Goal: Transaction & Acquisition: Purchase product/service

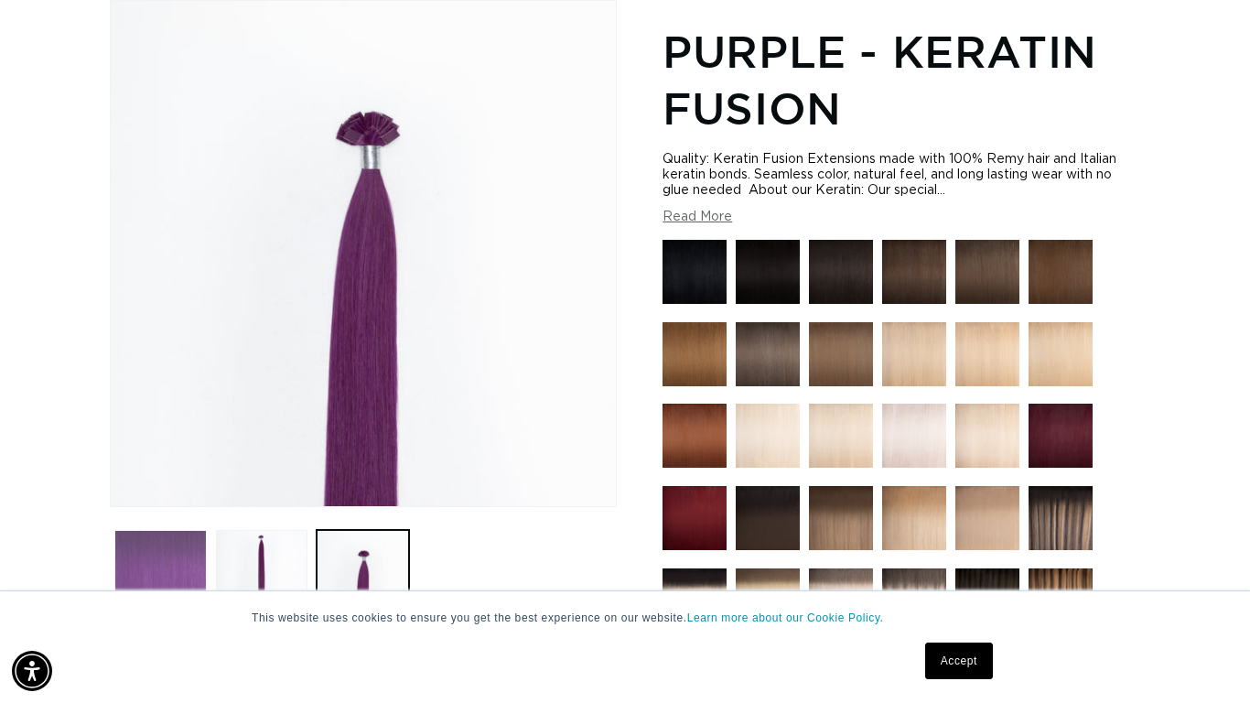
scroll to position [0, 2241]
click at [185, 553] on button "Load image 1 in gallery view" at bounding box center [160, 576] width 92 height 92
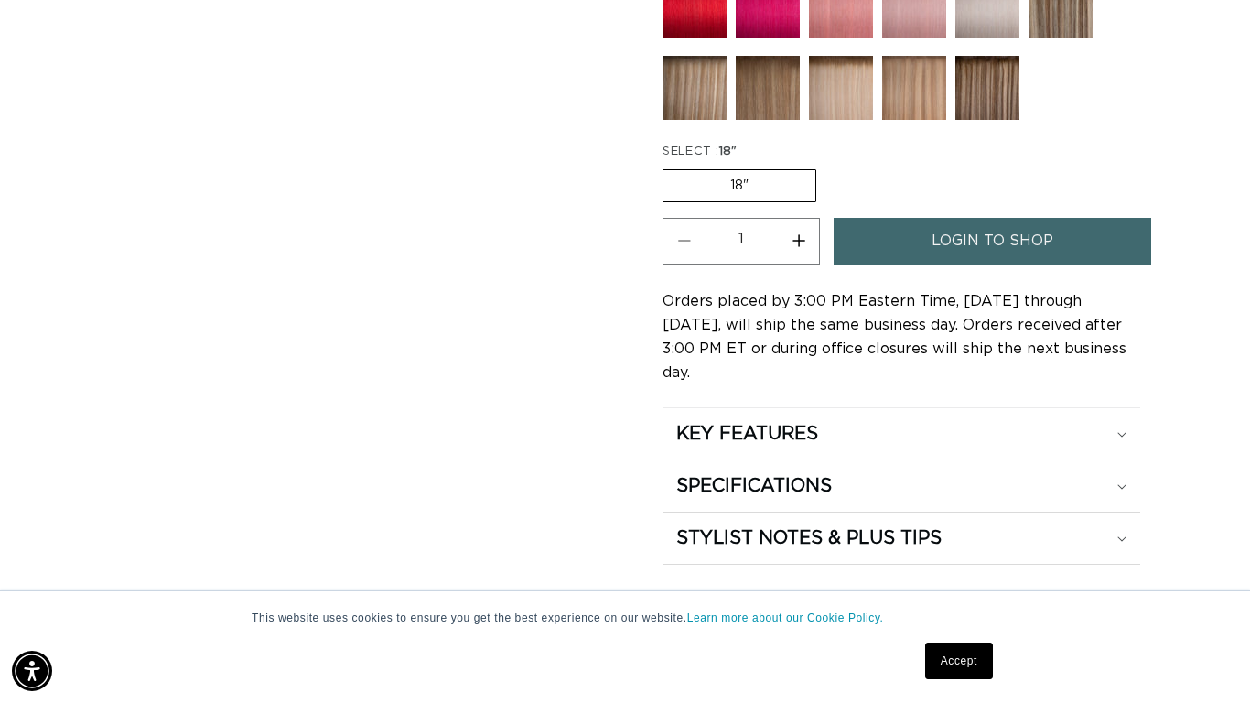
click at [932, 664] on link "Accept" at bounding box center [959, 661] width 68 height 37
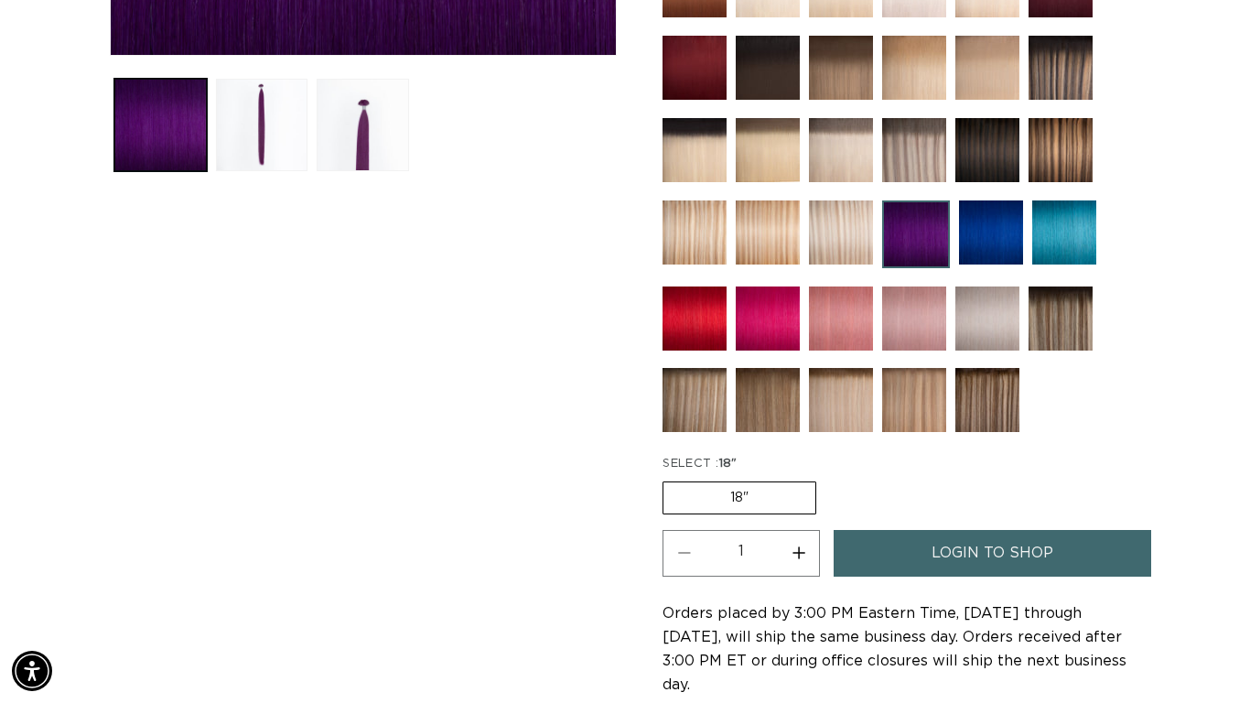
scroll to position [704, 0]
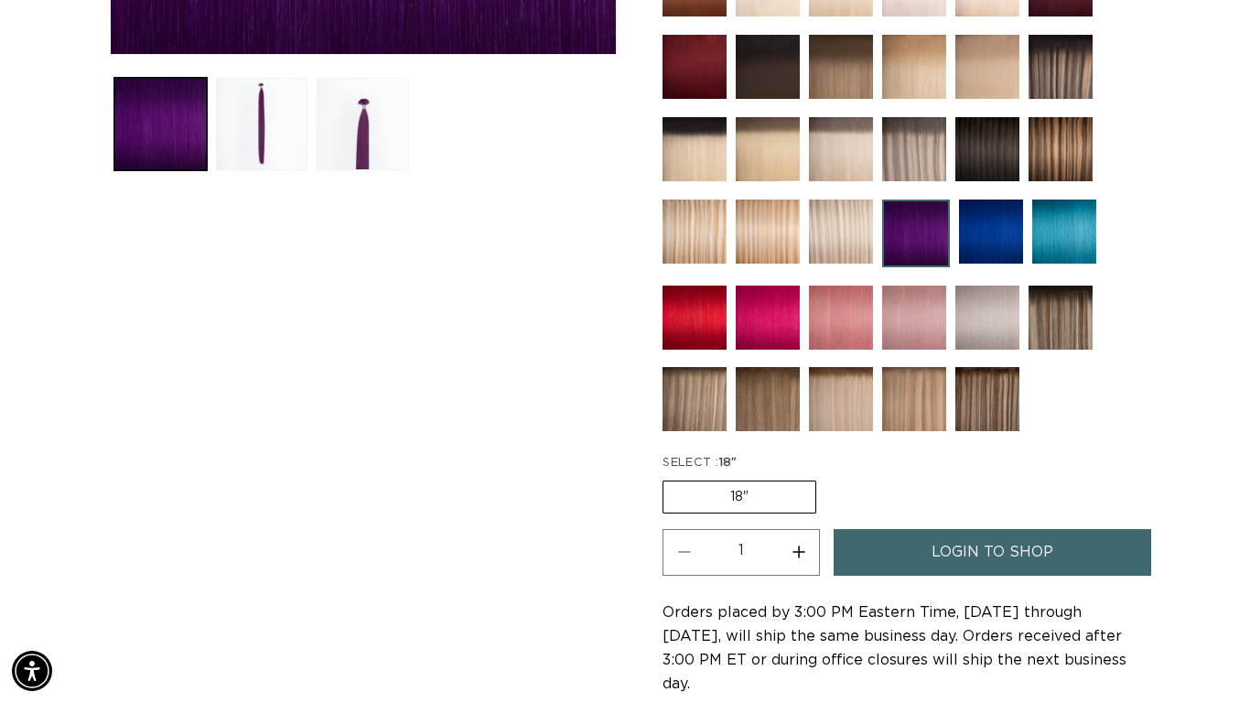
click at [772, 497] on label "18" Variant sold out or unavailable" at bounding box center [740, 497] width 154 height 33
click at [668, 478] on input "18" Variant sold out or unavailable" at bounding box center [667, 477] width 1 height 1
click at [772, 497] on label "18" Variant sold out or unavailable" at bounding box center [740, 497] width 154 height 33
click at [668, 478] on input "18" Variant sold out or unavailable" at bounding box center [667, 477] width 1 height 1
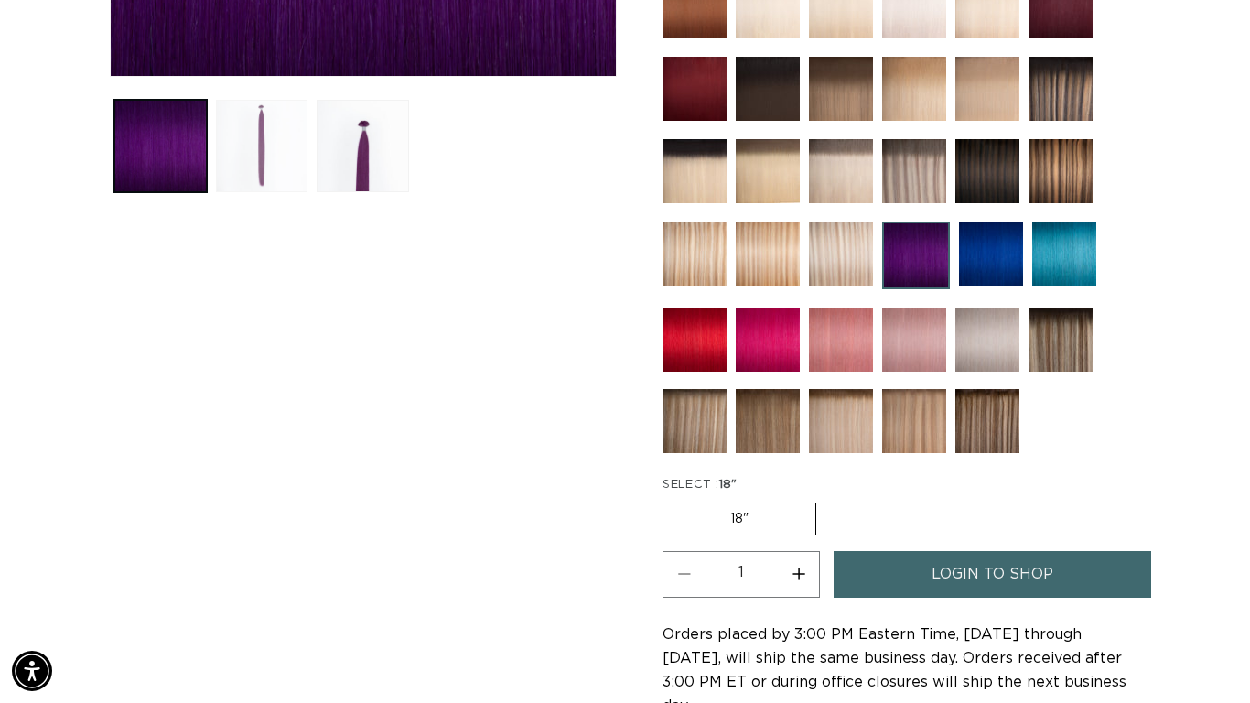
scroll to position [0, 0]
click at [276, 140] on button "Load image 2 in gallery view" at bounding box center [262, 146] width 92 height 92
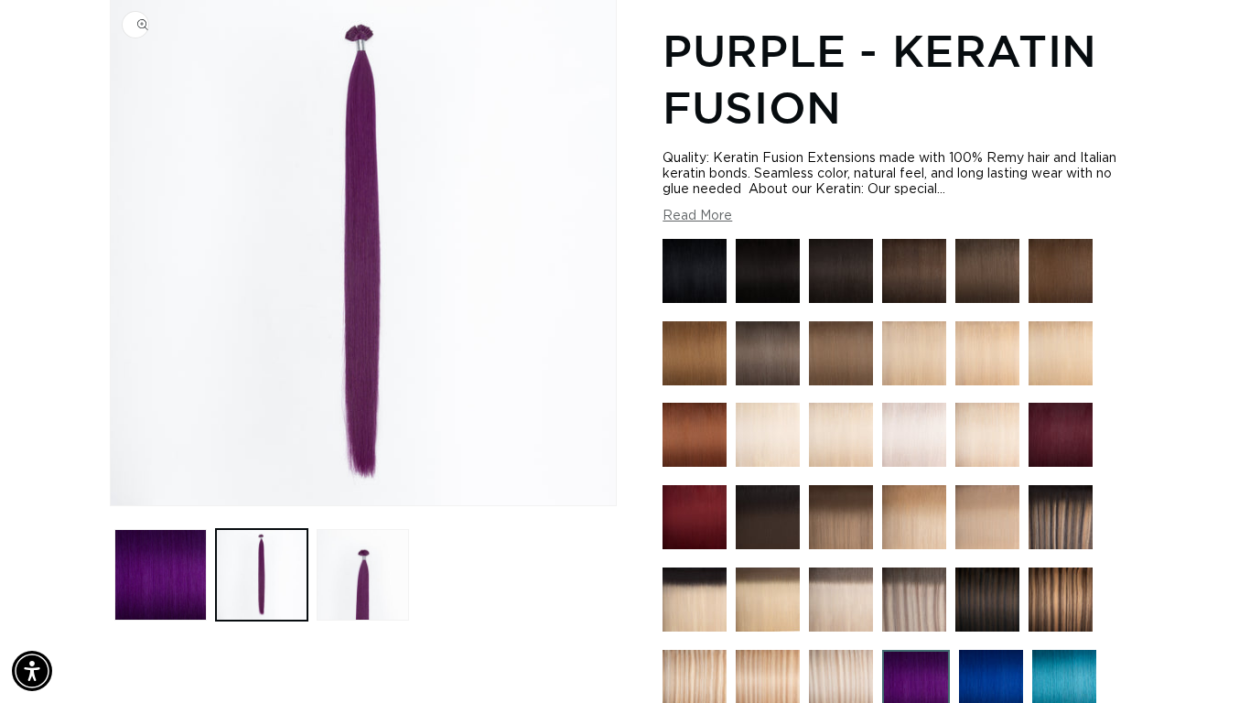
scroll to position [253, 0]
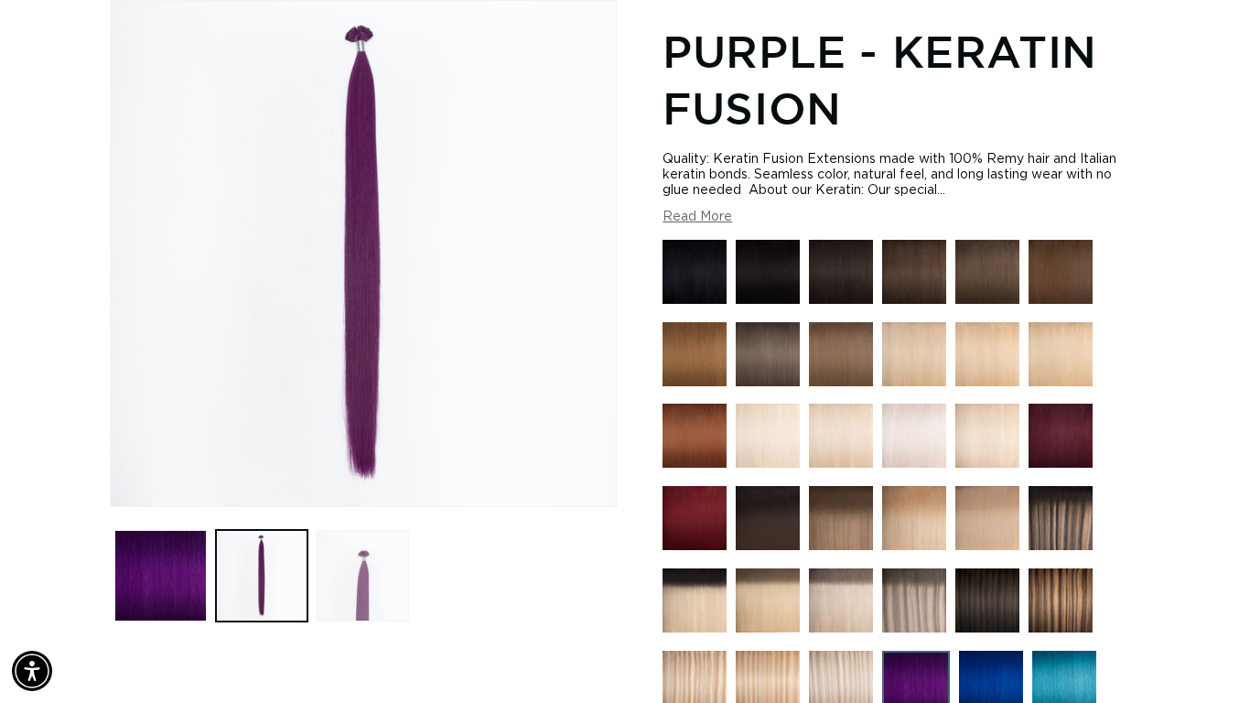
click at [357, 565] on button "Load image 3 in gallery view" at bounding box center [363, 576] width 92 height 92
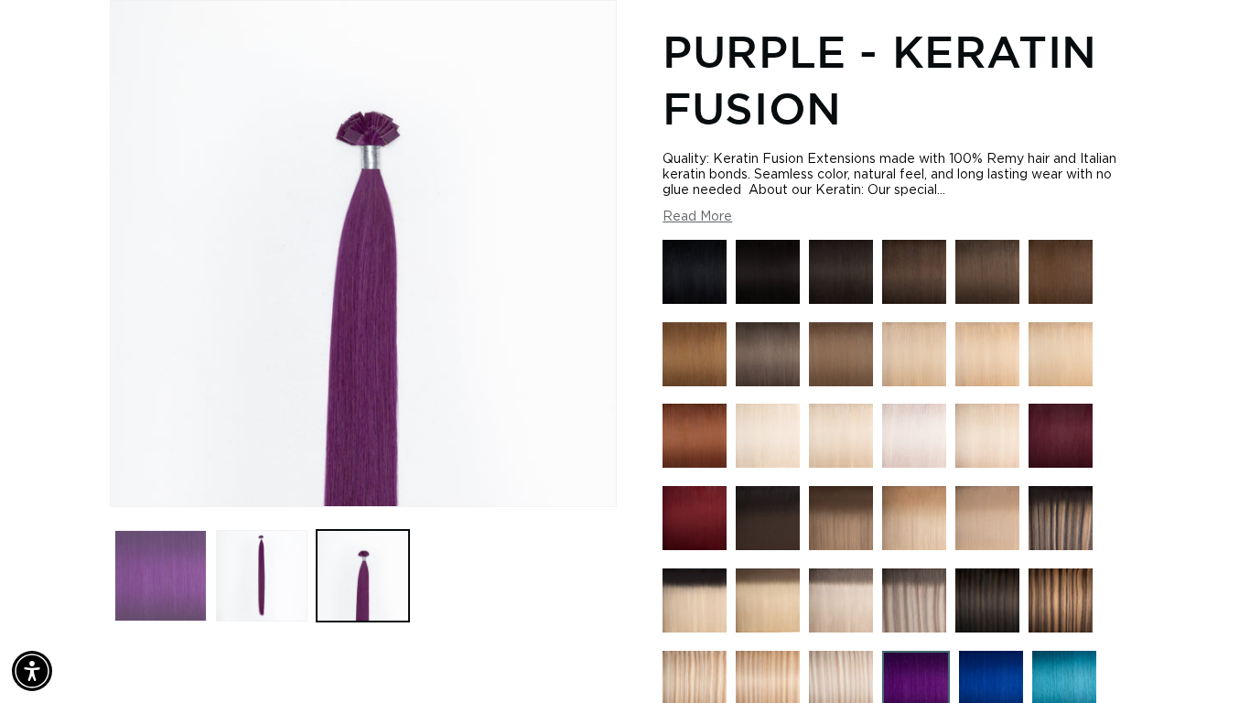
scroll to position [0, 1120]
click at [163, 556] on button "Load image 1 in gallery view" at bounding box center [160, 576] width 92 height 92
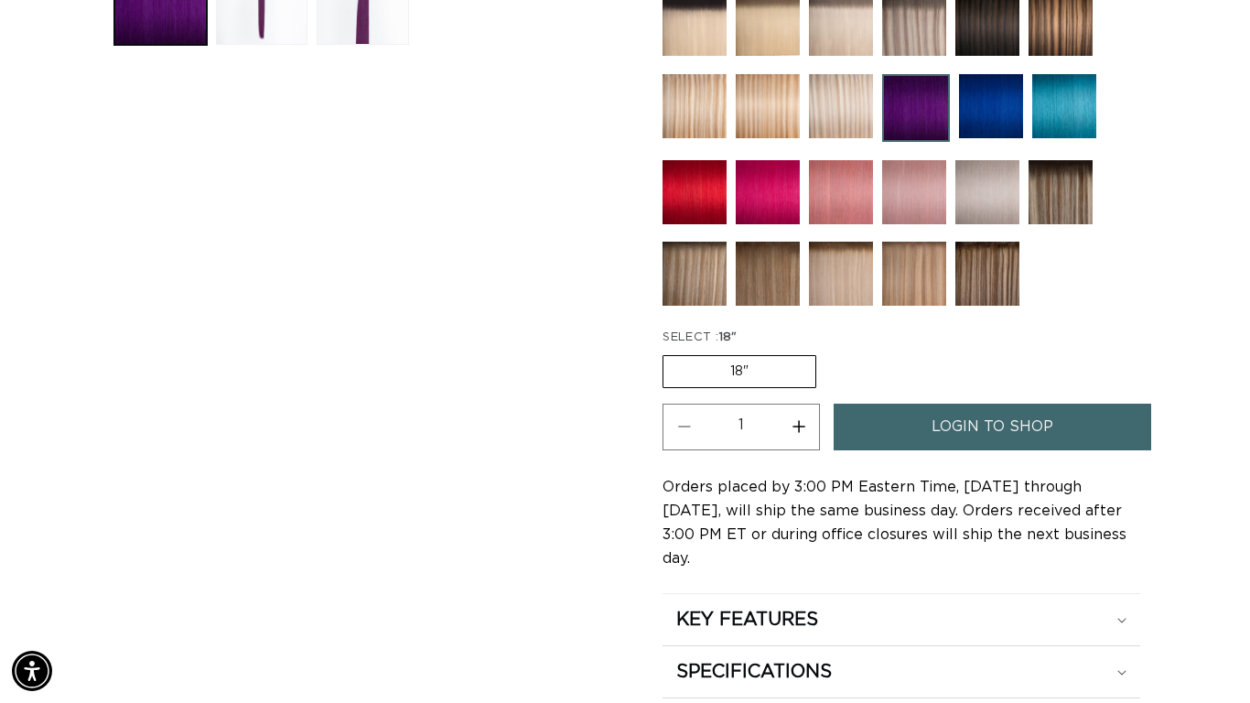
scroll to position [0, 0]
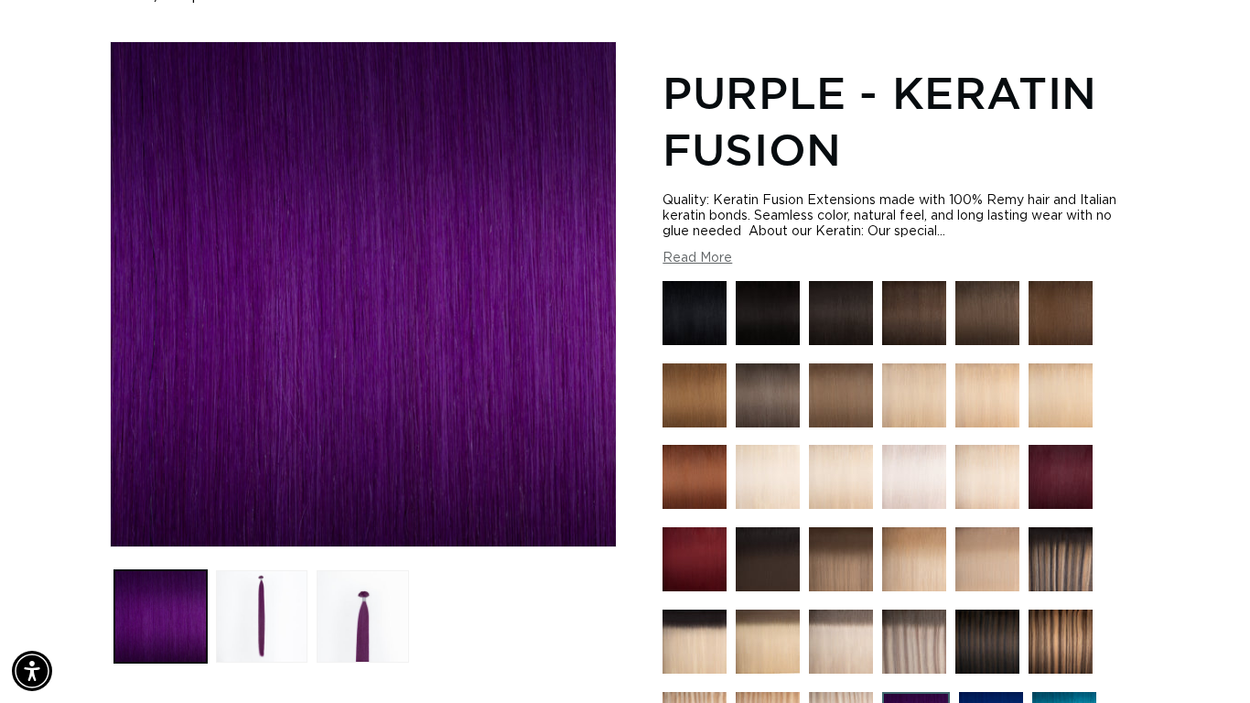
click at [594, 178] on img "Gallery Viewer" at bounding box center [363, 294] width 505 height 504
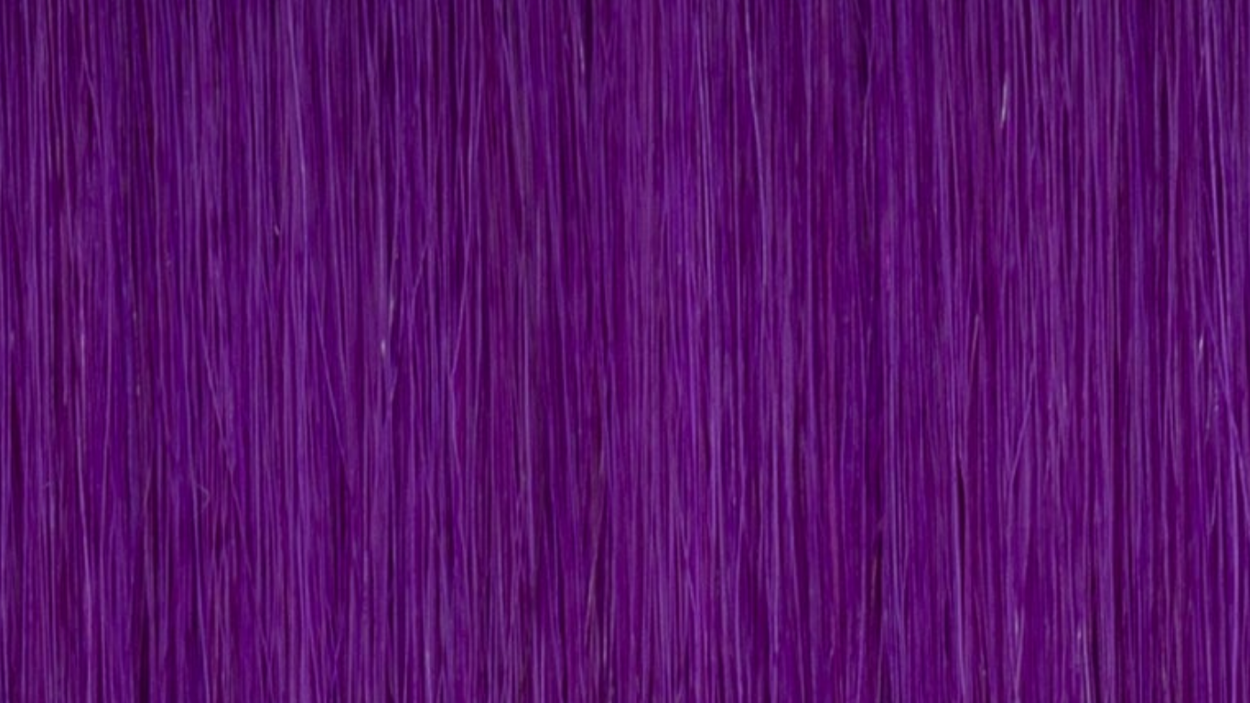
click at [291, 245] on div "Gallery Viewer" at bounding box center [363, 294] width 505 height 504
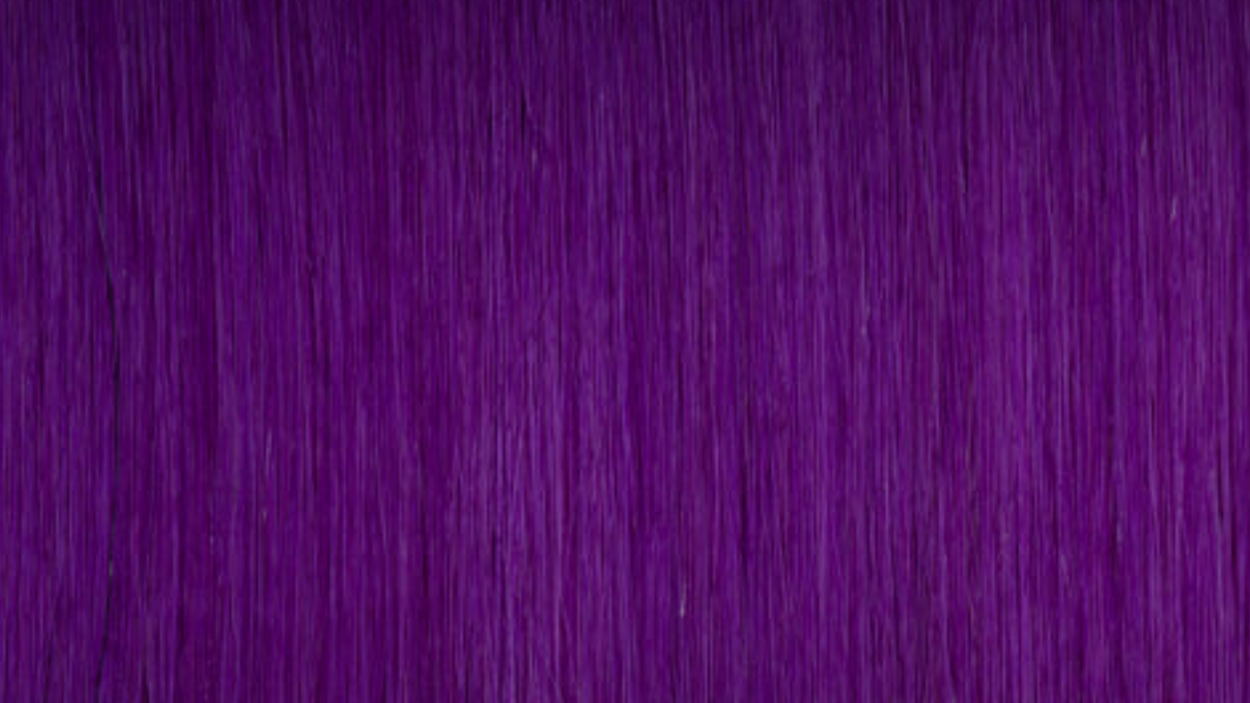
click at [291, 245] on img "Gallery Viewer" at bounding box center [363, 294] width 505 height 504
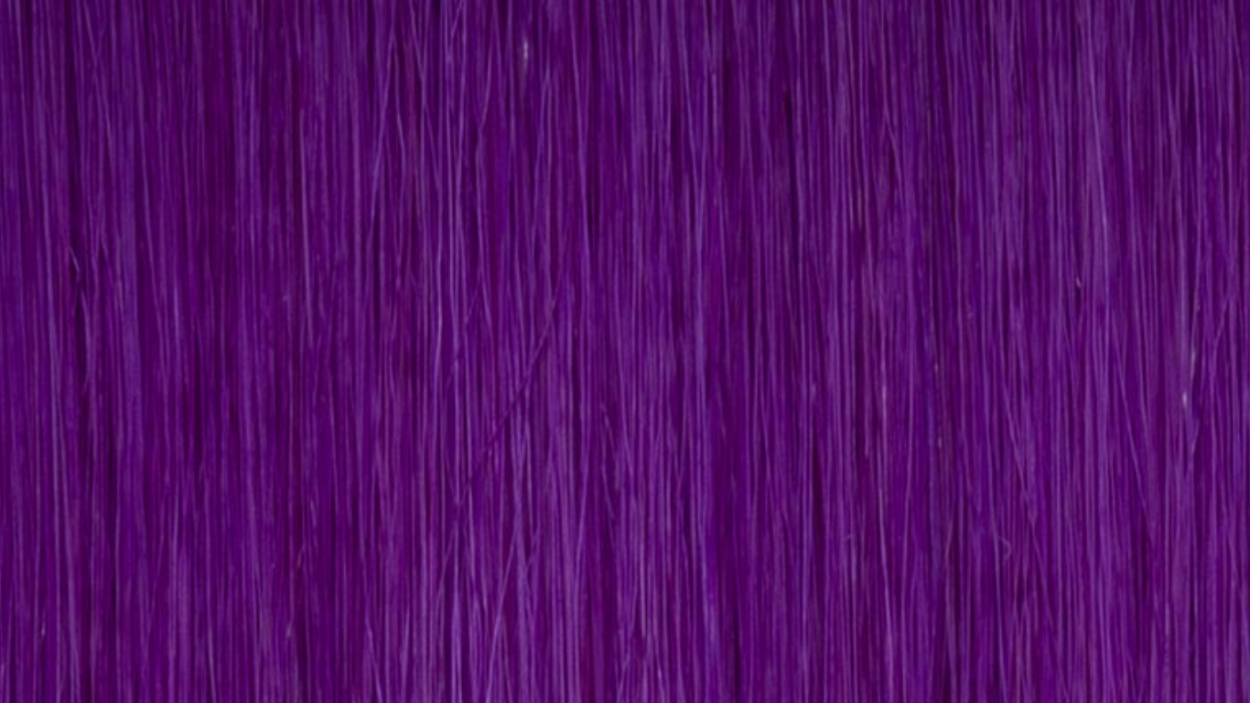
click at [291, 245] on div "Gallery Viewer" at bounding box center [363, 294] width 505 height 504
click at [291, 245] on img "Gallery Viewer" at bounding box center [363, 294] width 505 height 504
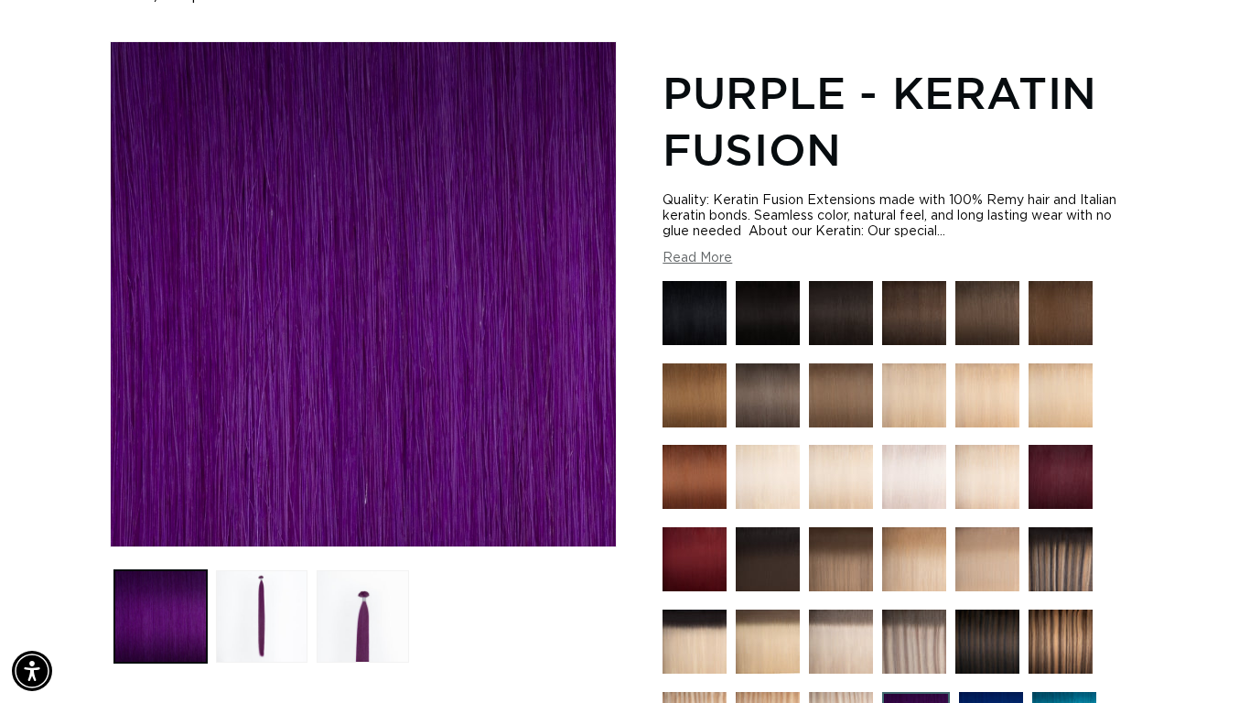
scroll to position [0, 2241]
